Goal: Task Accomplishment & Management: Use online tool/utility

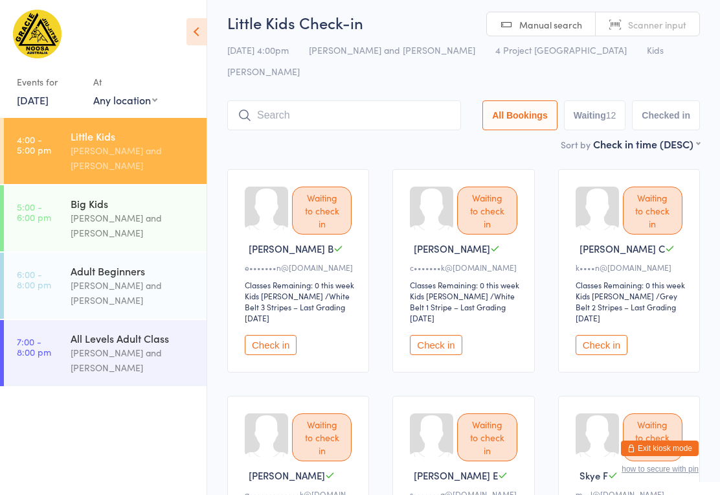
scroll to position [20, 0]
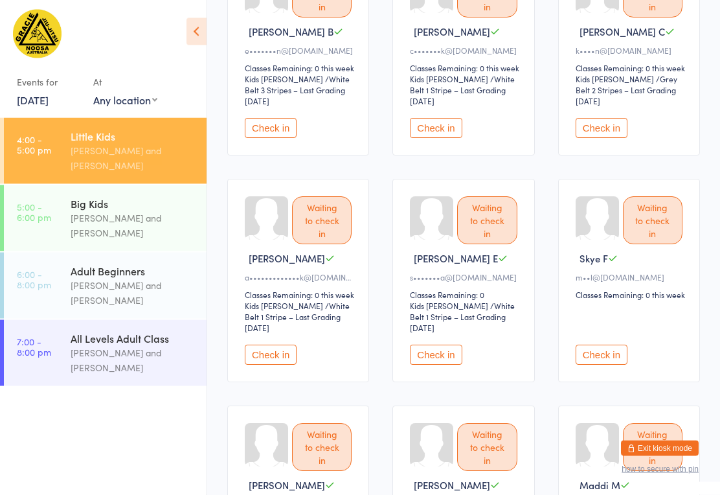
click at [609, 125] on button "Check in" at bounding box center [602, 129] width 52 height 20
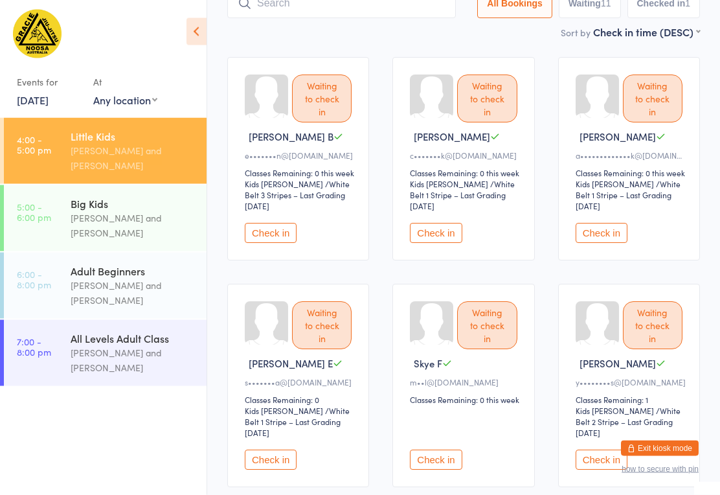
scroll to position [119, 0]
click at [607, 223] on button "Check in" at bounding box center [602, 233] width 52 height 20
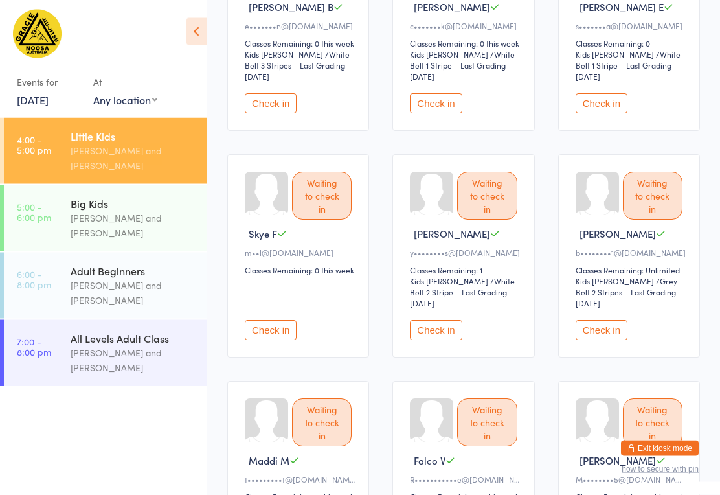
scroll to position [254, 0]
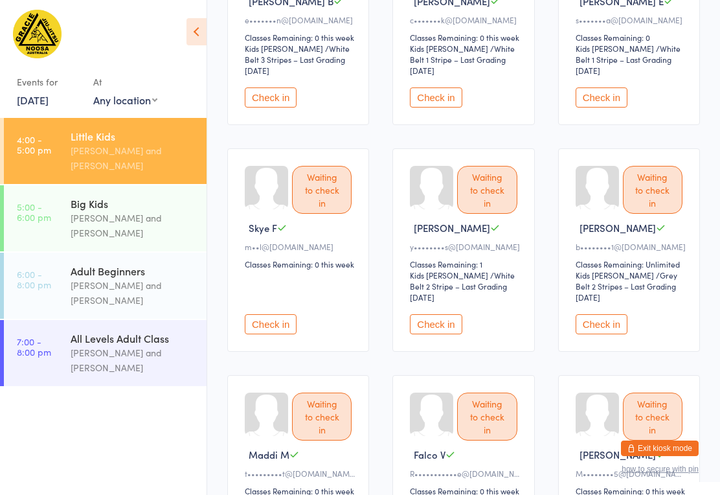
click at [447, 322] on button "Check in" at bounding box center [436, 324] width 52 height 20
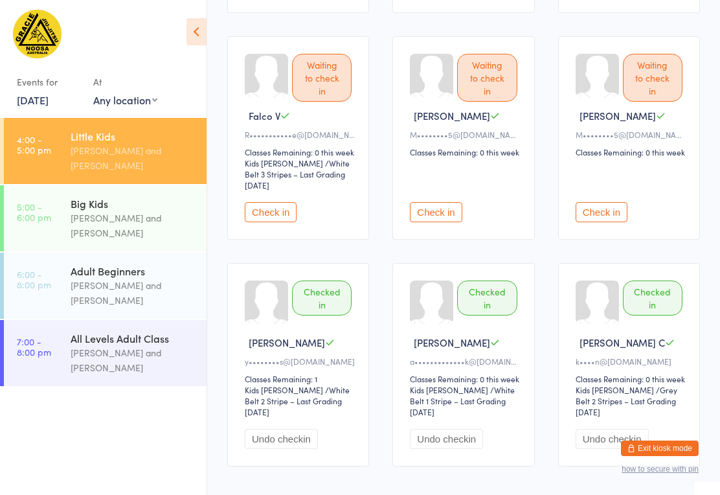
scroll to position [592, 0]
click at [613, 207] on button "Check in" at bounding box center [602, 213] width 52 height 20
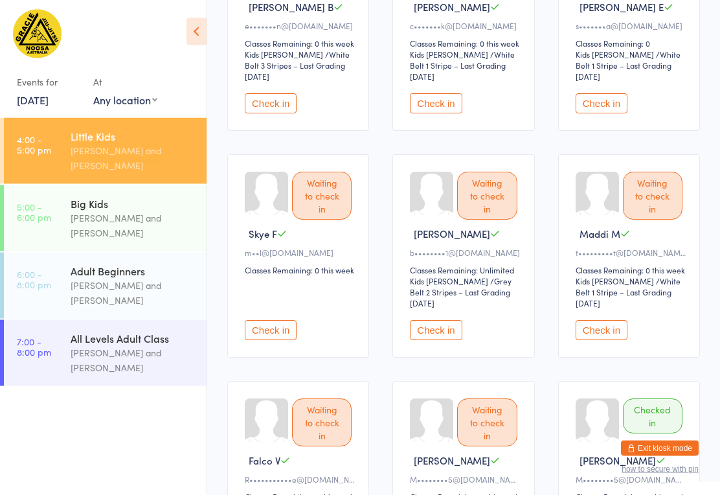
click at [273, 321] on button "Check in" at bounding box center [271, 331] width 52 height 20
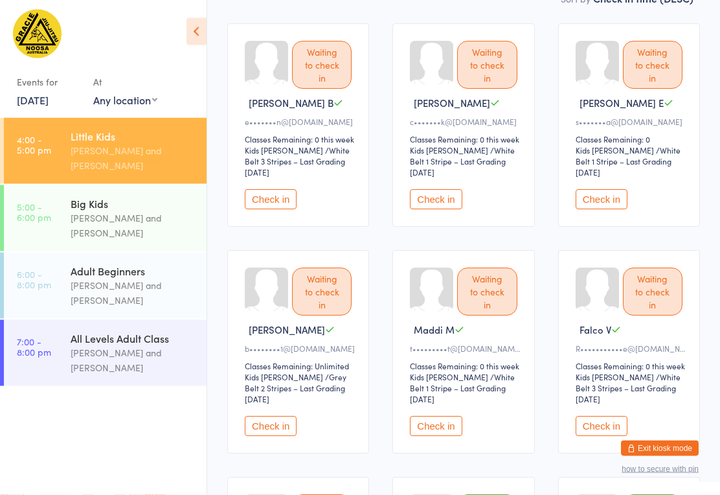
scroll to position [145, 0]
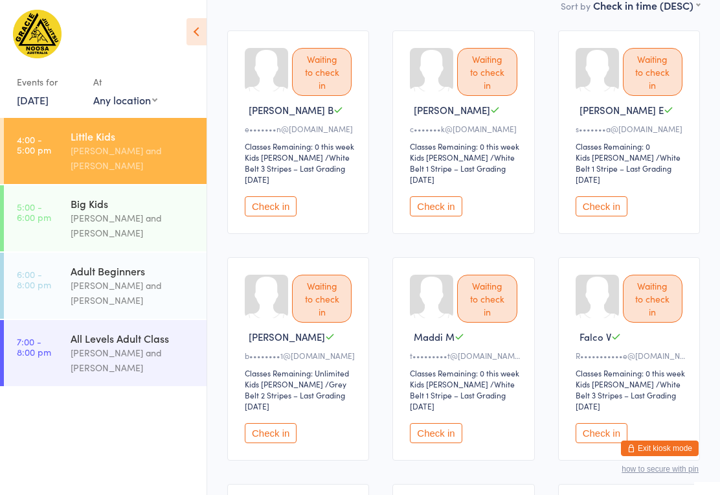
click at [278, 424] on button "Check in" at bounding box center [271, 433] width 52 height 20
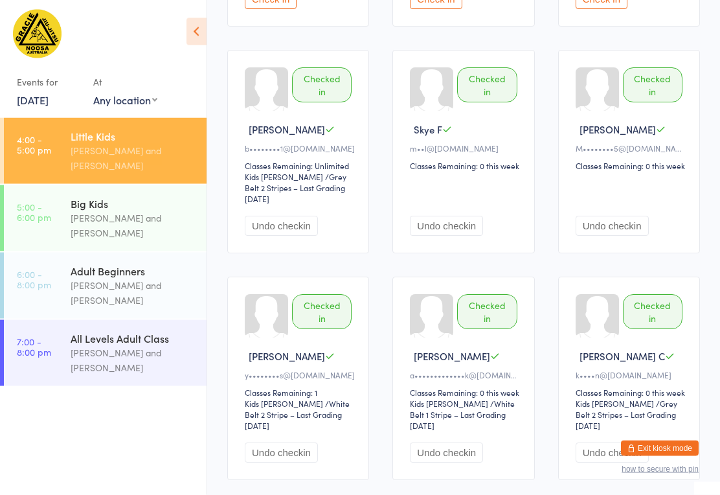
scroll to position [583, 0]
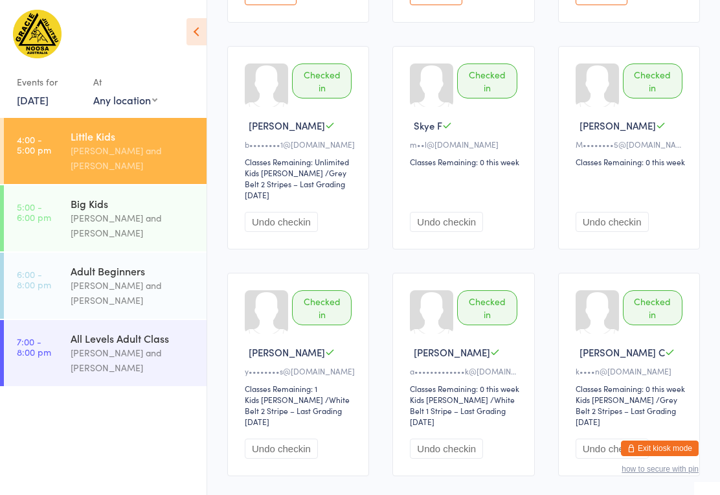
click at [625, 223] on button "Undo checkin" at bounding box center [612, 222] width 73 height 20
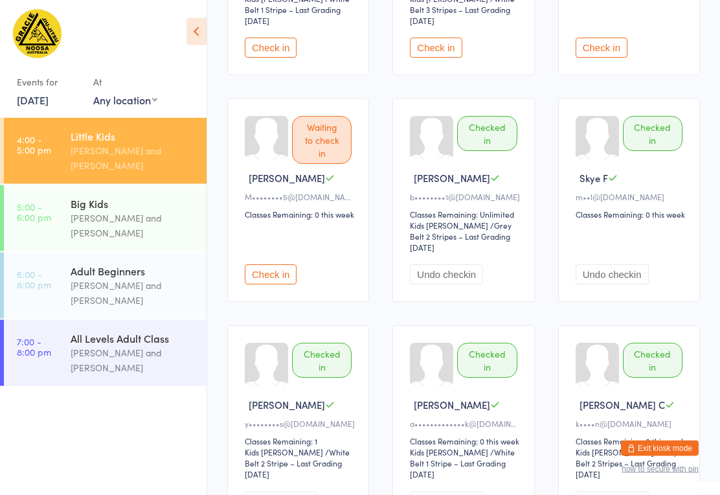
scroll to position [518, 0]
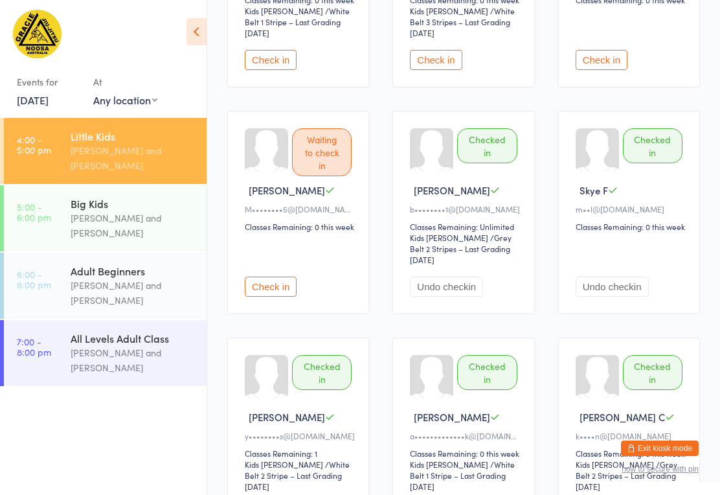
click at [276, 289] on button "Check in" at bounding box center [271, 287] width 52 height 20
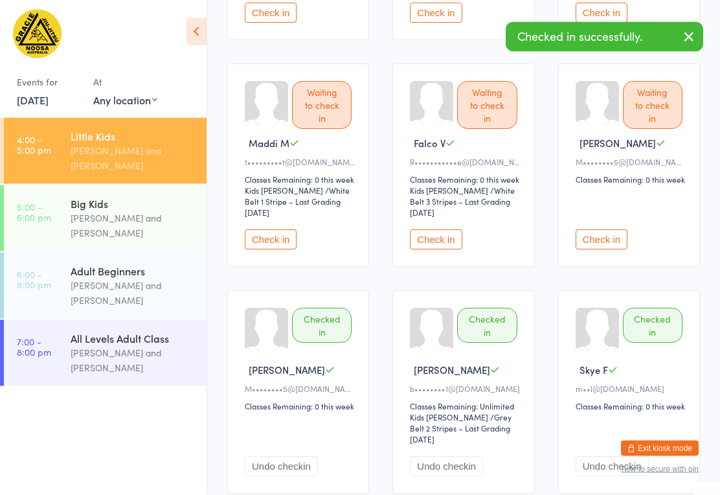
scroll to position [339, 0]
click at [270, 235] on button "Check in" at bounding box center [271, 239] width 52 height 20
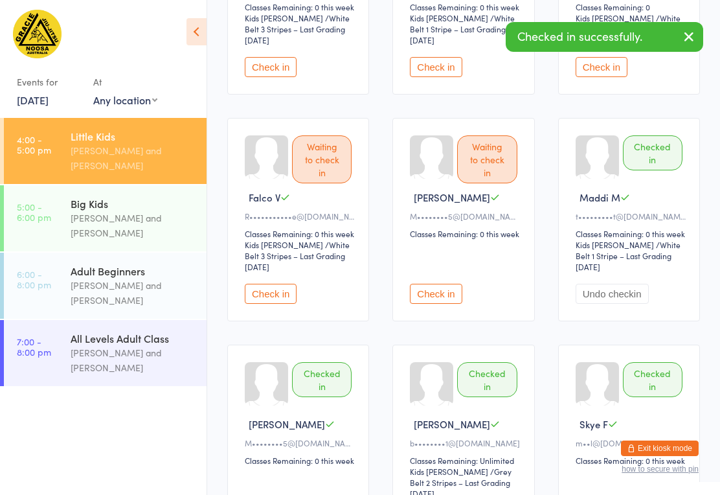
scroll to position [285, 0]
click at [432, 284] on button "Check in" at bounding box center [436, 293] width 52 height 20
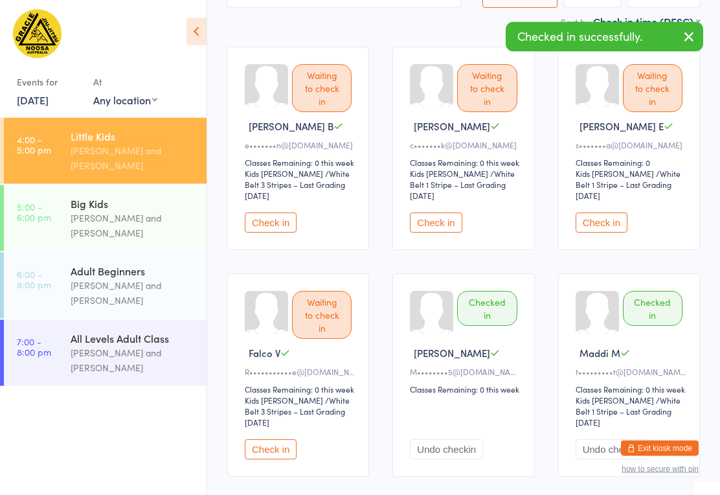
scroll to position [127, 0]
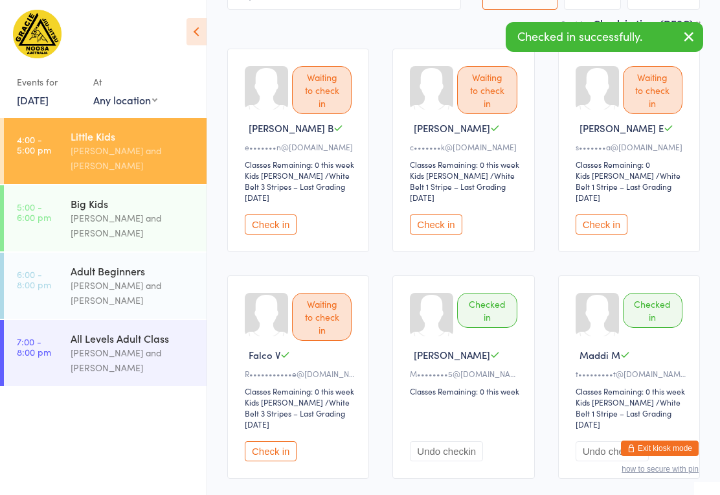
click at [615, 215] on button "Check in" at bounding box center [602, 224] width 52 height 20
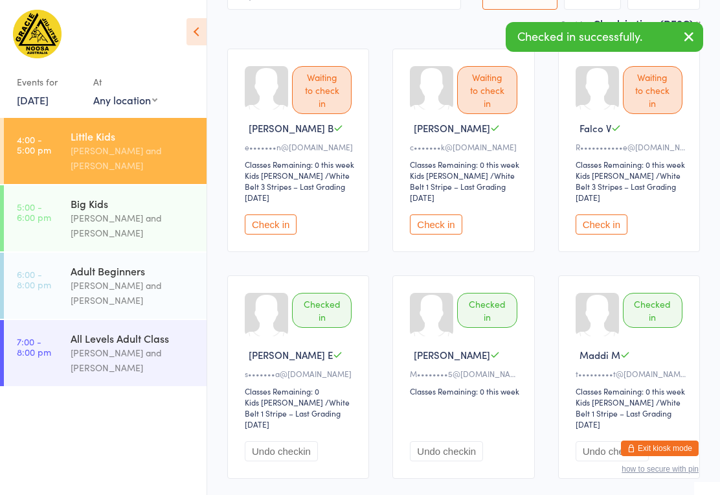
click at [271, 214] on button "Check in" at bounding box center [271, 224] width 52 height 20
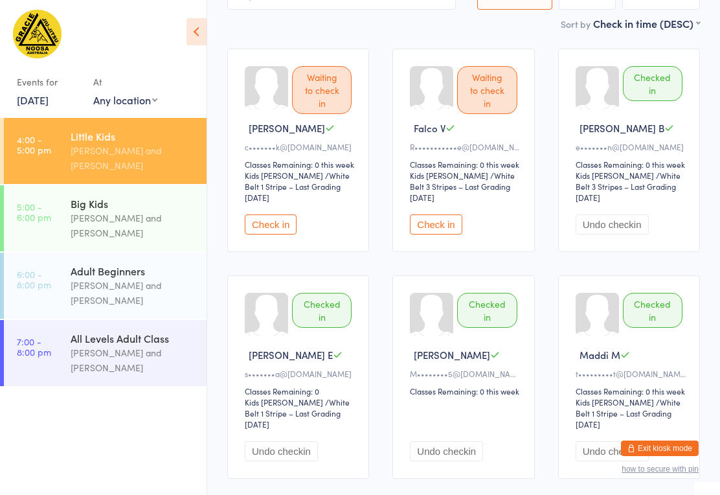
click at [263, 214] on button "Check in" at bounding box center [271, 224] width 52 height 20
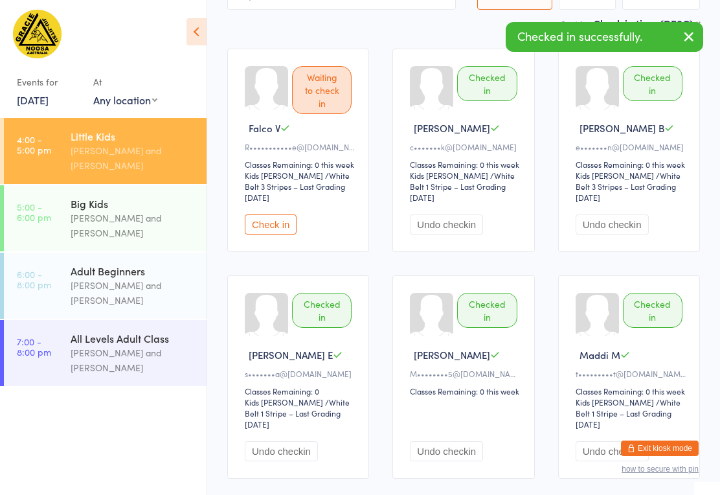
click at [288, 214] on button "Check in" at bounding box center [271, 224] width 52 height 20
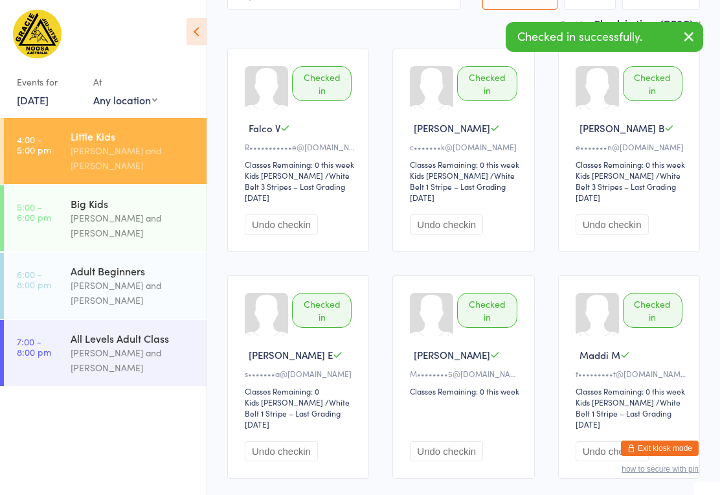
scroll to position [0, 0]
